Goal: Task Accomplishment & Management: Complete application form

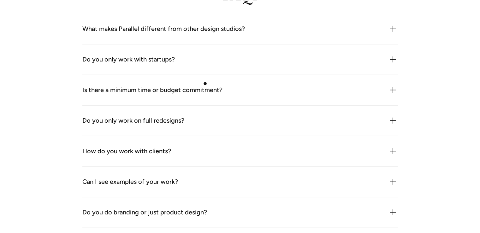
scroll to position [1796, 0]
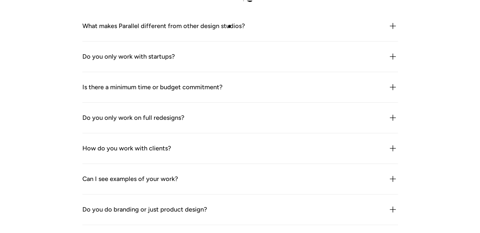
click at [229, 25] on div "What makes Parallel different from other design studios?" at bounding box center [163, 26] width 162 height 10
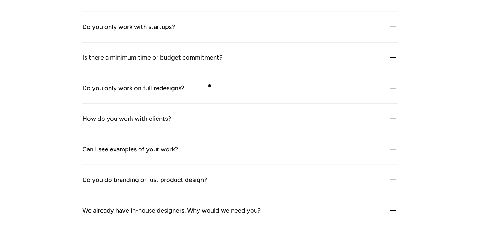
scroll to position [1859, 0]
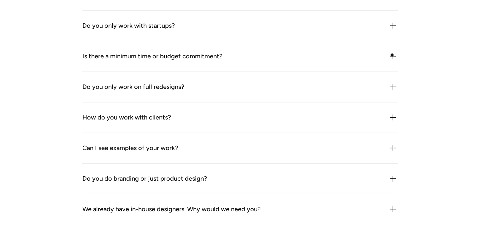
click at [391, 54] on img at bounding box center [393, 56] width 10 height 10
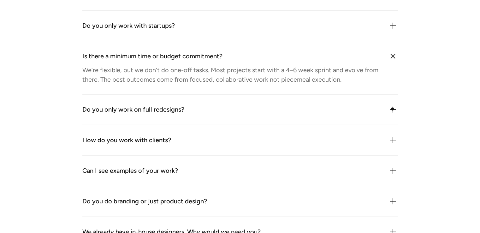
click at [392, 109] on img at bounding box center [393, 110] width 10 height 10
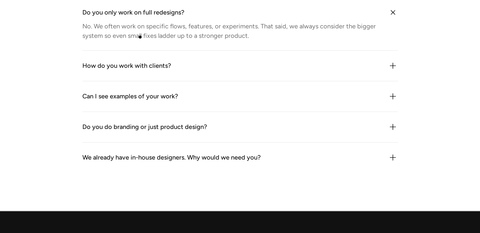
scroll to position [1986, 0]
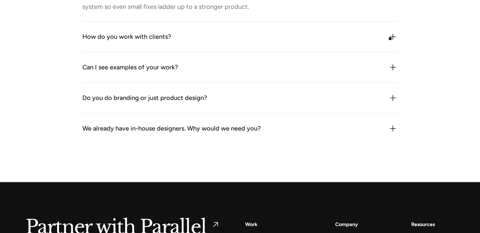
click at [390, 37] on img at bounding box center [393, 37] width 10 height 10
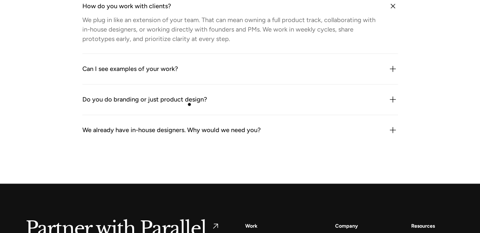
scroll to position [2017, 0]
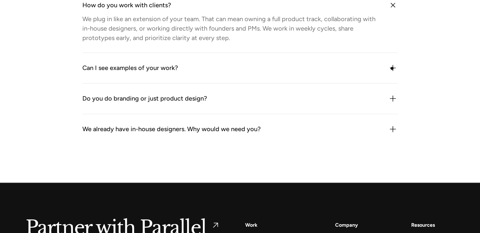
click at [392, 68] on img at bounding box center [393, 68] width 10 height 10
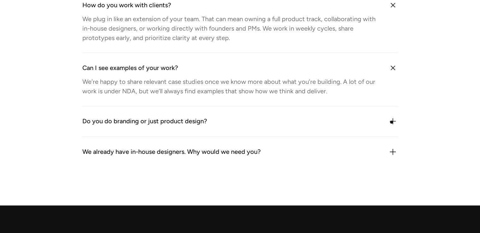
click at [391, 121] on img at bounding box center [393, 121] width 10 height 10
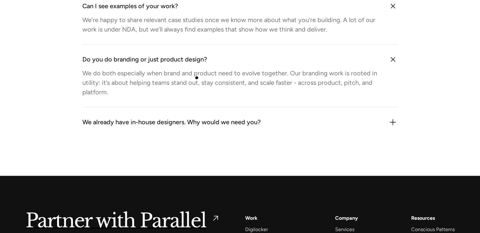
scroll to position [2080, 0]
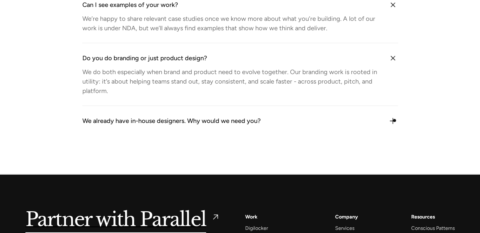
click at [394, 120] on img at bounding box center [393, 121] width 10 height 10
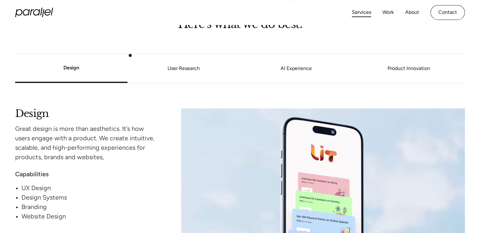
scroll to position [530, 0]
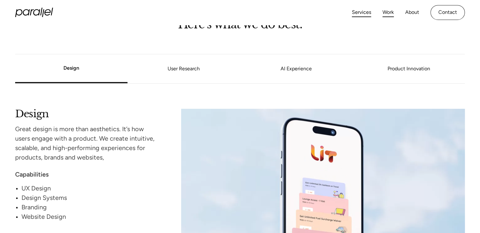
click at [390, 12] on link "Work" at bounding box center [387, 12] width 11 height 9
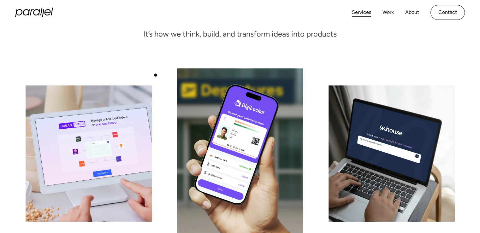
scroll to position [54, 0]
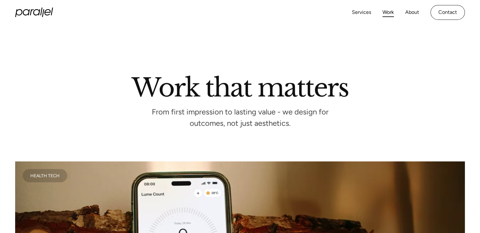
scroll to position [199, 0]
click at [407, 14] on link "About" at bounding box center [412, 12] width 14 height 9
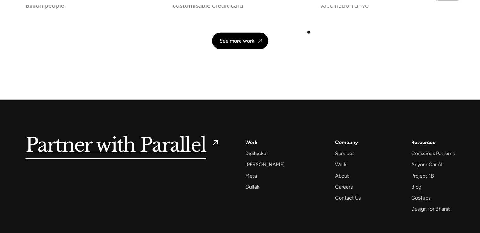
scroll to position [1461, 0]
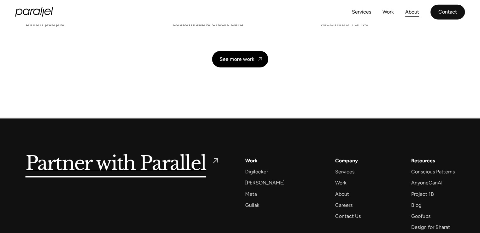
click at [441, 12] on link "Contact" at bounding box center [447, 12] width 34 height 15
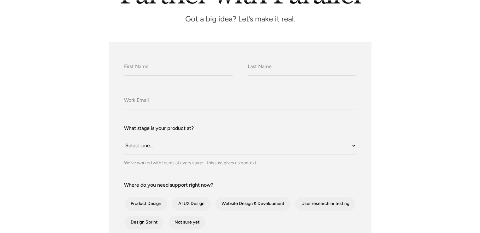
scroll to position [95, 0]
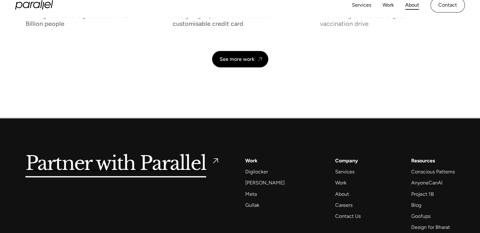
scroll to position [199, 0]
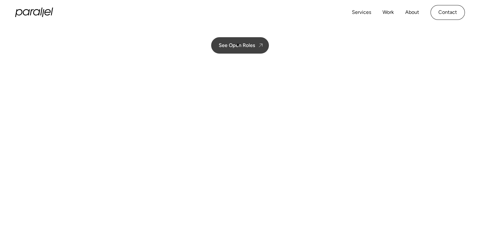
click at [238, 44] on div "See Open Roles" at bounding box center [237, 45] width 36 height 6
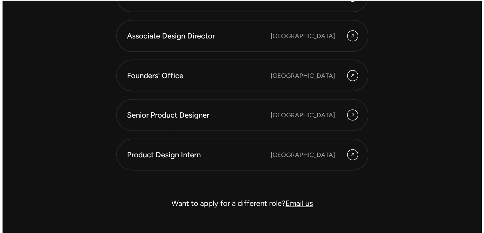
scroll to position [1785, 0]
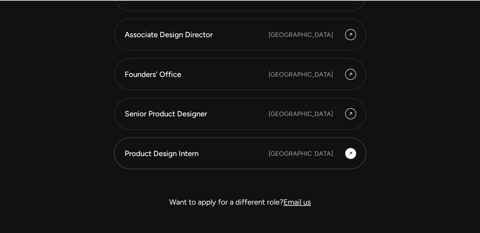
click at [313, 156] on div "Bangalore" at bounding box center [300, 153] width 64 height 9
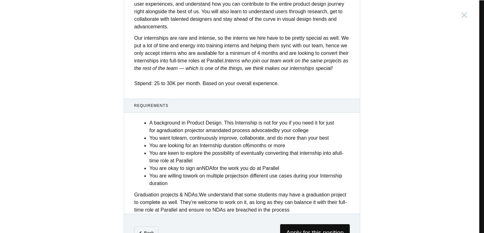
scroll to position [244, 0]
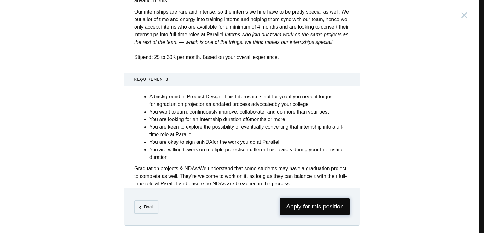
click at [302, 209] on span "Apply for this position" at bounding box center [315, 206] width 70 height 17
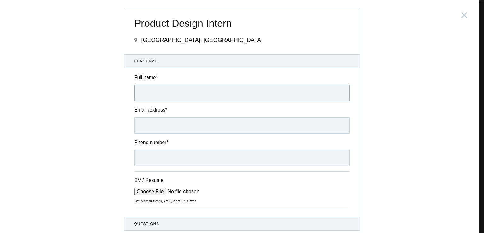
click at [187, 90] on input "Full name *" at bounding box center [242, 93] width 216 height 16
click at [153, 92] on input "Ankita chivhane" at bounding box center [242, 93] width 216 height 16
type input "Ankita Bhuwaneshwar chivhane"
click at [149, 130] on input "Email address *" at bounding box center [242, 125] width 216 height 16
type input "ankitachivhane321@gmail.com"
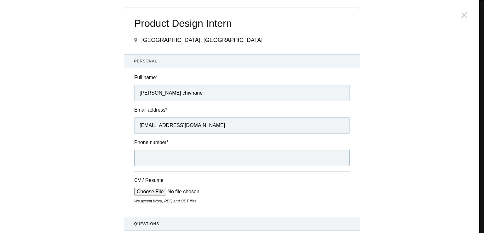
click at [166, 161] on input "Phone number *" at bounding box center [242, 158] width 216 height 16
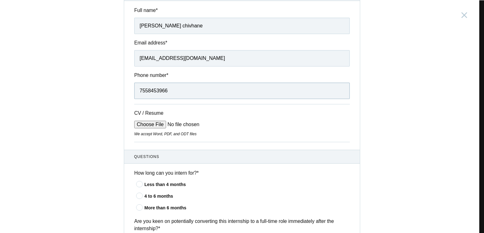
scroll to position [95, 0]
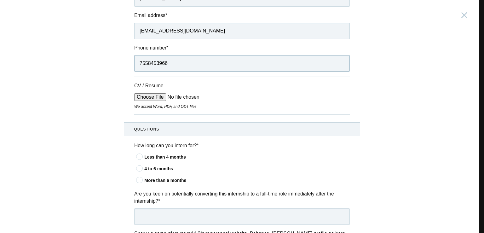
type input "7558453966"
click at [160, 95] on input "CV / Resume" at bounding box center [182, 97] width 96 height 8
type input "C:\fakepath\Ankita Chivhane_UIUX_Resume-up.pdf"
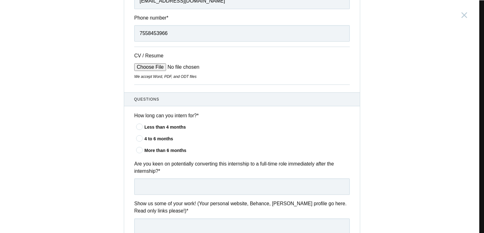
scroll to position [126, 0]
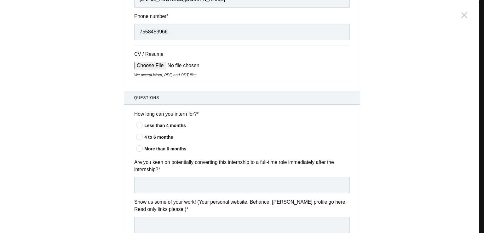
click at [137, 136] on icon at bounding box center [140, 137] width 12 height 4
click at [0, 0] on input"] "4 to 6 months" at bounding box center [0, 0] width 0 height 0
click at [149, 183] on input "text" at bounding box center [242, 185] width 216 height 16
drag, startPoint x: 132, startPoint y: 162, endPoint x: 158, endPoint y: 171, distance: 27.7
type textarea "Are you keen on potentially converting this internship to a full-time role imme…"
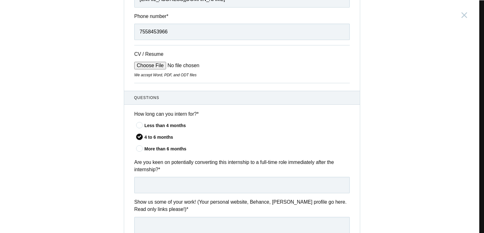
click at [158, 171] on label "Are you keen on potentially converting this internship to a full-time role imme…" at bounding box center [242, 166] width 216 height 15
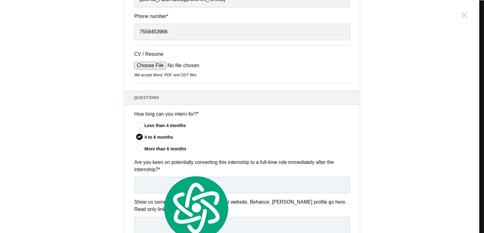
copy label "Are you keen on potentially converting this internship to a full-time role imme…"
click at [70, 94] on div "Product Design Intern India, Bangalore Submitting form failed, try again. Retry…" at bounding box center [242, 116] width 484 height 233
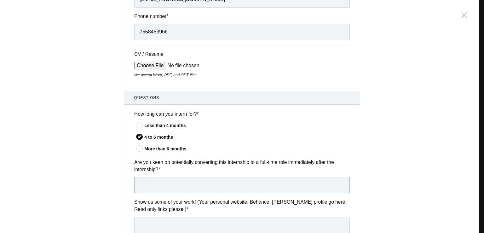
click at [151, 187] on input "text" at bounding box center [242, 185] width 216 height 16
paste input "Yes, I’m definitely interested in converting this internship into a full-time r…"
click at [160, 186] on input "Yes, I’m definitely interested in converting this internship into a full-time r…" at bounding box center [242, 185] width 216 height 16
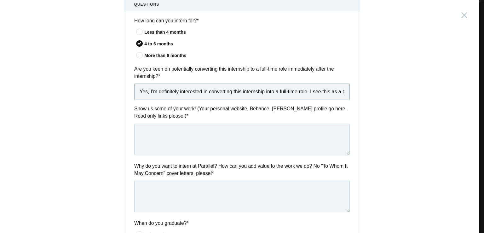
scroll to position [221, 0]
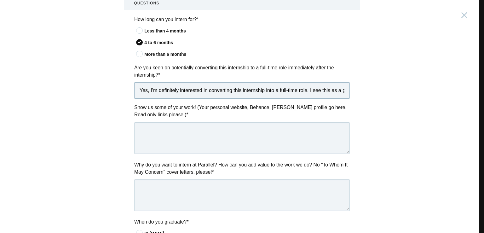
type input "Yes, I’m definitely interested in converting this internship into a full-time r…"
click at [168, 132] on textarea at bounding box center [242, 138] width 216 height 32
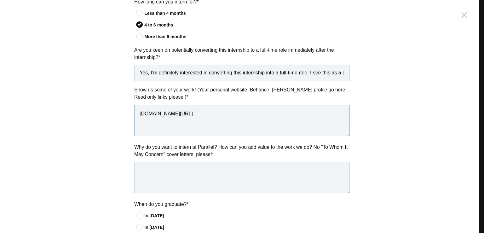
scroll to position [284, 0]
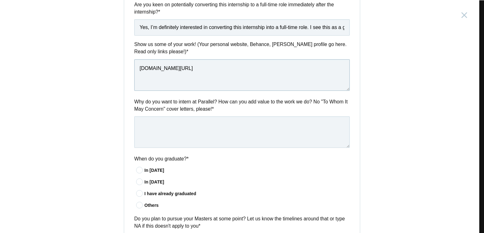
type textarea "www.behance.net/ankitachivhane"
click at [172, 125] on textarea at bounding box center [242, 132] width 216 height 32
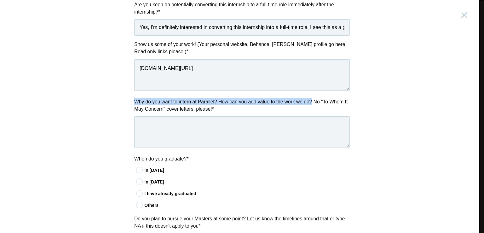
drag, startPoint x: 133, startPoint y: 99, endPoint x: 310, endPoint y: 101, distance: 177.3
click at [310, 101] on label "Why do you want to intern at Parallel? How can you add value to the work we do?…" at bounding box center [242, 105] width 216 height 15
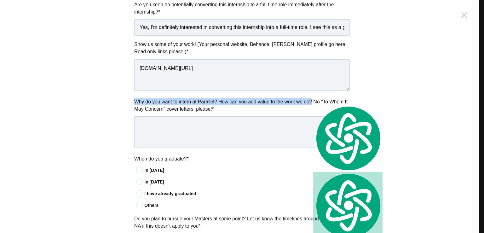
copy label "Why do you want to intern at Parallel? How can you add value to the work we do?"
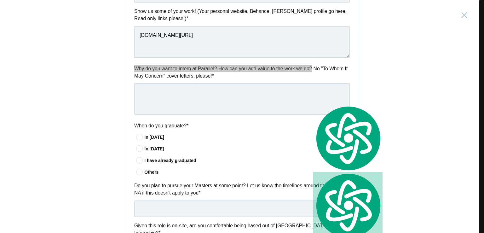
scroll to position [315, 0]
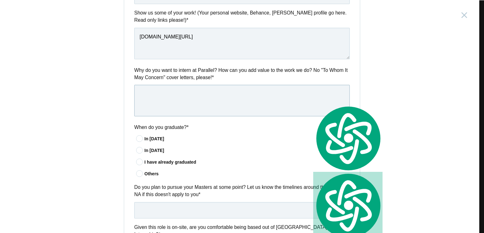
click at [173, 99] on textarea at bounding box center [242, 101] width 216 height 32
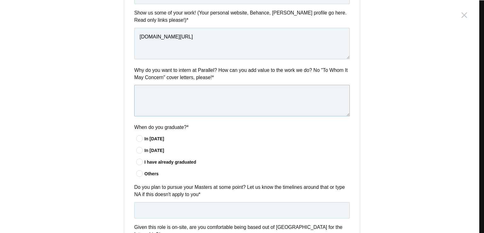
paste textarea "I want to intern at Parallel because I’m truly passionate about UI/UX design an…"
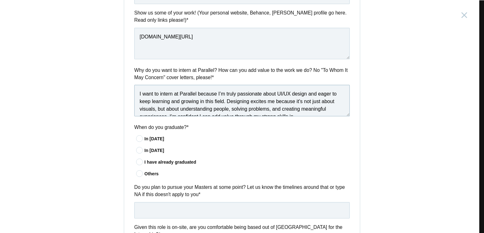
scroll to position [41, 0]
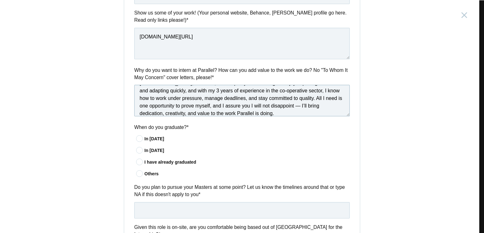
click at [243, 107] on textarea "I want to intern at Parallel because I’m truly passionate about UI/UX design an…" at bounding box center [242, 101] width 216 height 32
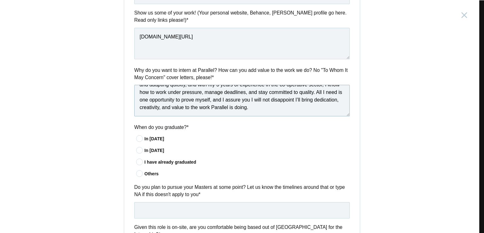
scroll to position [347, 0]
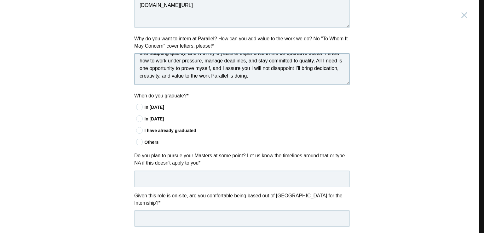
type textarea "I want to intern at Parallel because I’m truly passionate about UI/UX design an…"
click at [138, 131] on icon at bounding box center [140, 130] width 12 height 4
click at [0, 0] on input"] "I have already graduated" at bounding box center [0, 0] width 0 height 0
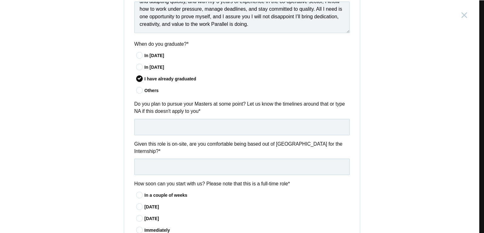
scroll to position [410, 0]
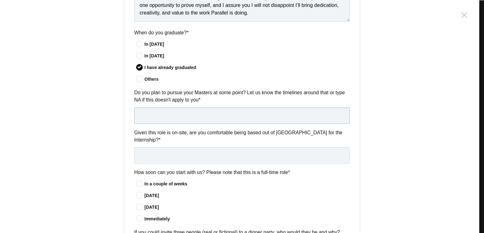
click at [172, 116] on input "text" at bounding box center [242, 116] width 216 height 16
type input "NA"
click at [161, 150] on input "text" at bounding box center [242, 155] width 216 height 16
drag, startPoint x: 161, startPoint y: 150, endPoint x: 155, endPoint y: 150, distance: 7.0
click at [155, 150] on input "text" at bounding box center [242, 155] width 216 height 16
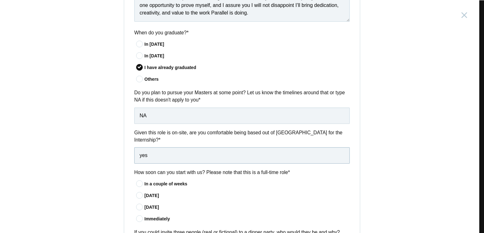
click at [139, 150] on input "yes" at bounding box center [242, 155] width 216 height 16
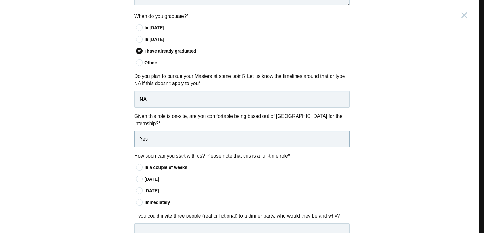
scroll to position [473, 0]
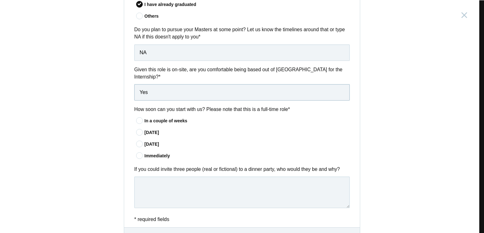
type input "Yes"
click at [149, 118] on div "In a couple of weeks" at bounding box center [247, 121] width 206 height 7
click at [0, 0] on input"] "In a couple of weeks" at bounding box center [0, 0] width 0 height 0
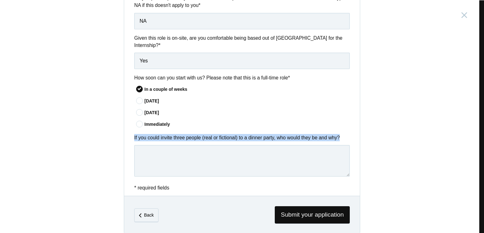
drag, startPoint x: 132, startPoint y: 132, endPoint x: 358, endPoint y: 139, distance: 225.9
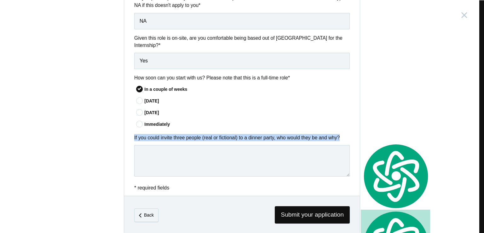
drag, startPoint x: 324, startPoint y: 130, endPoint x: 325, endPoint y: 126, distance: 3.7
copy div "If you could invite three people (real or fictional) to a dinner party, who wou…"
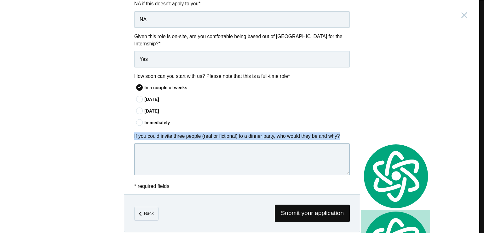
click at [150, 147] on textarea at bounding box center [242, 159] width 216 height 32
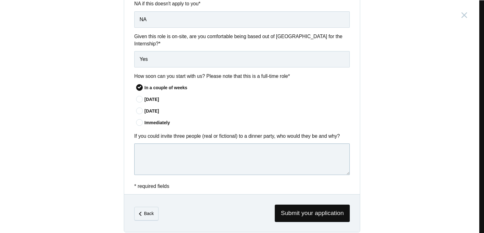
paste textarea "If I could invite three people to a dinner party, I would choose an artist who …"
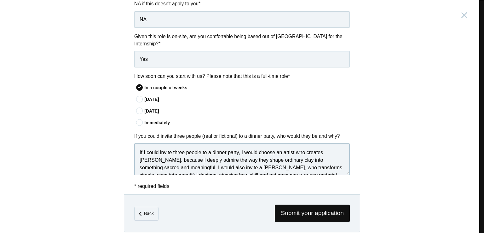
scroll to position [33, 0]
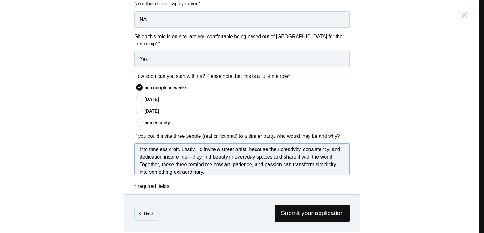
click at [165, 153] on textarea "If I could invite three people to a dinner party, I would choose an artist who …" at bounding box center [242, 159] width 216 height 32
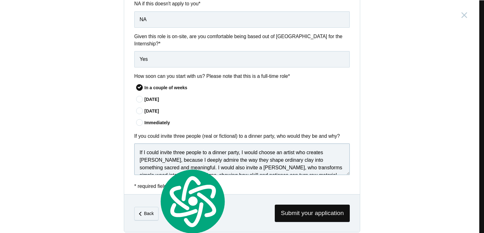
scroll to position [39, 0]
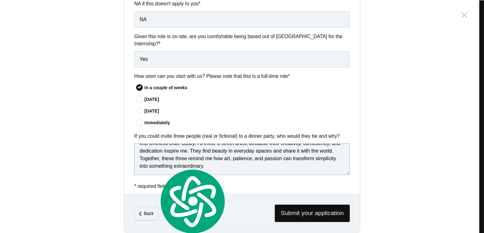
click at [215, 160] on textarea "If I could invite three people to a dinner party, I would choose an artist who …" at bounding box center [242, 159] width 216 height 32
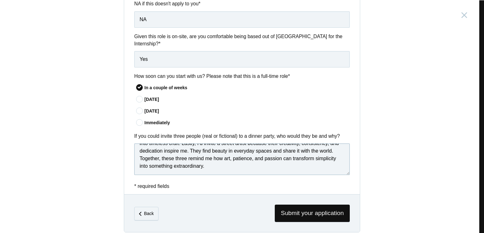
scroll to position [36, 0]
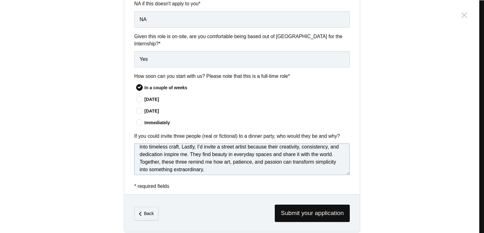
click at [156, 164] on textarea "If I could invite three people to a dinner party, I would choose an artist who …" at bounding box center [242, 159] width 216 height 32
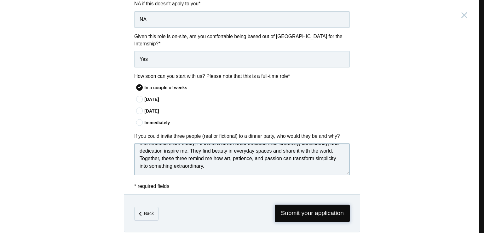
type textarea "If I could invite three people to a dinner party, I would choose an artist who …"
click at [325, 212] on span "Submit your application" at bounding box center [312, 213] width 75 height 17
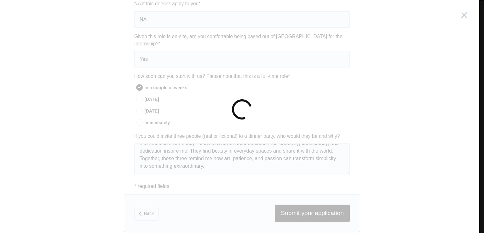
scroll to position [0, 0]
